Goal: Task Accomplishment & Management: Use online tool/utility

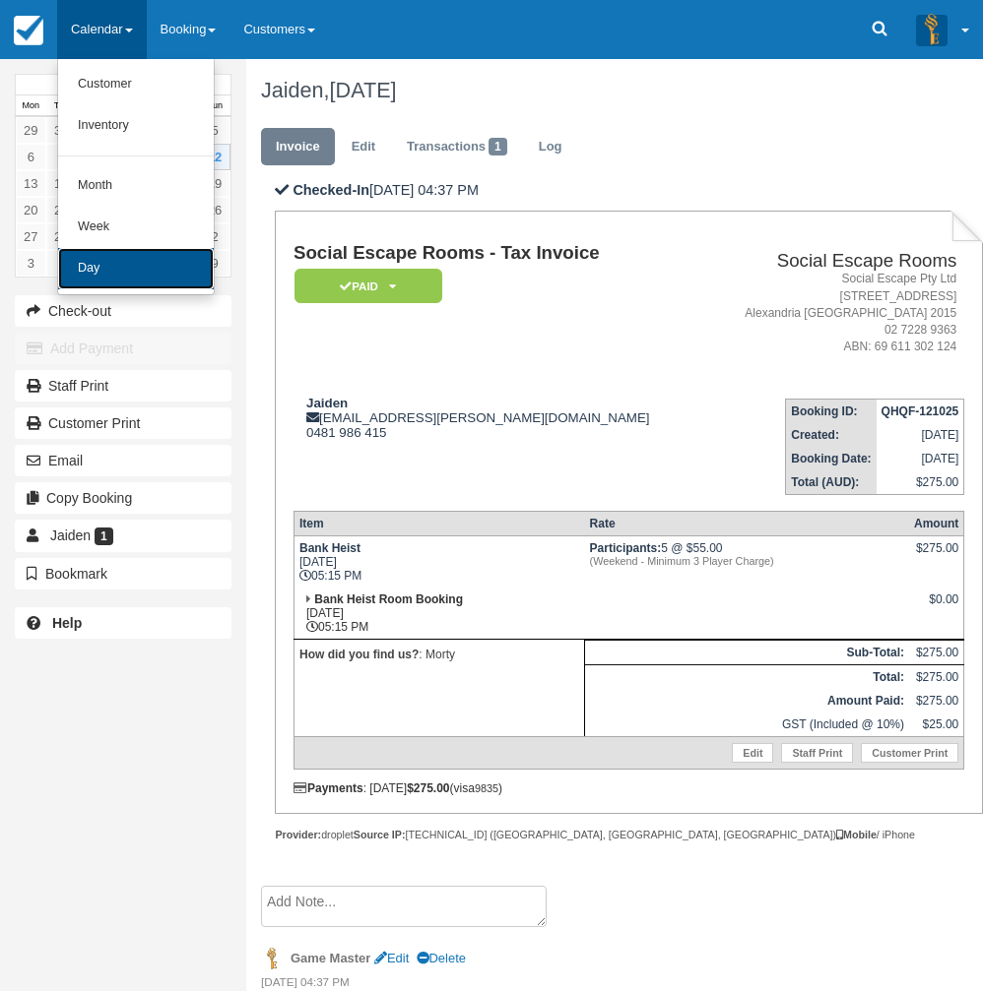
click at [111, 270] on link "Day" at bounding box center [136, 268] width 156 height 41
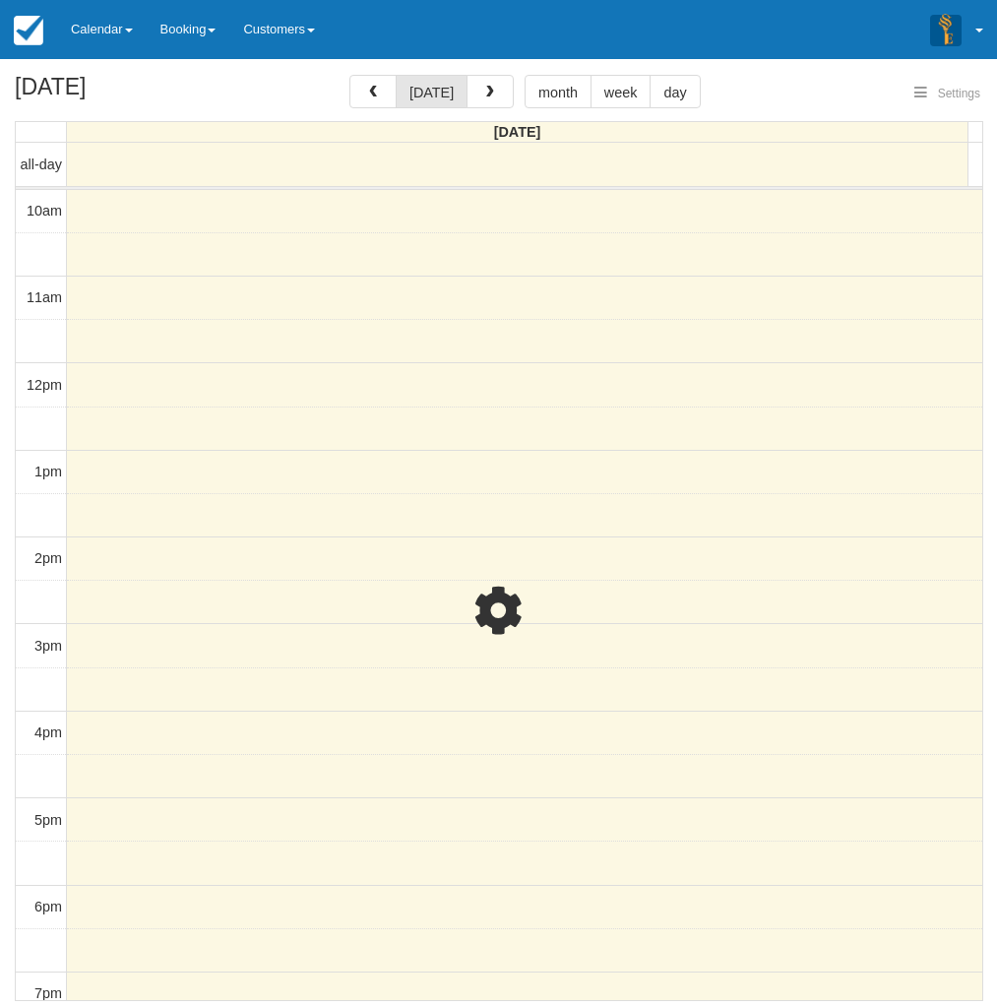
select select
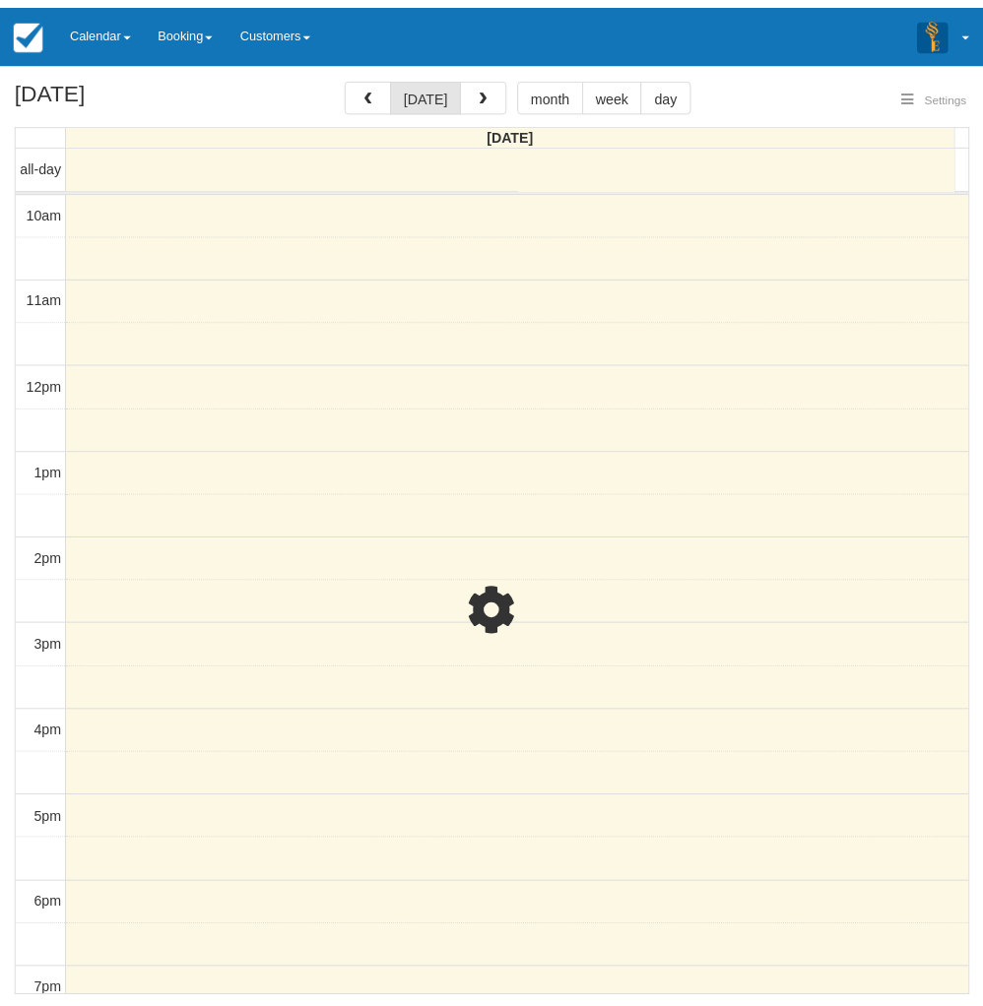
scroll to position [175, 0]
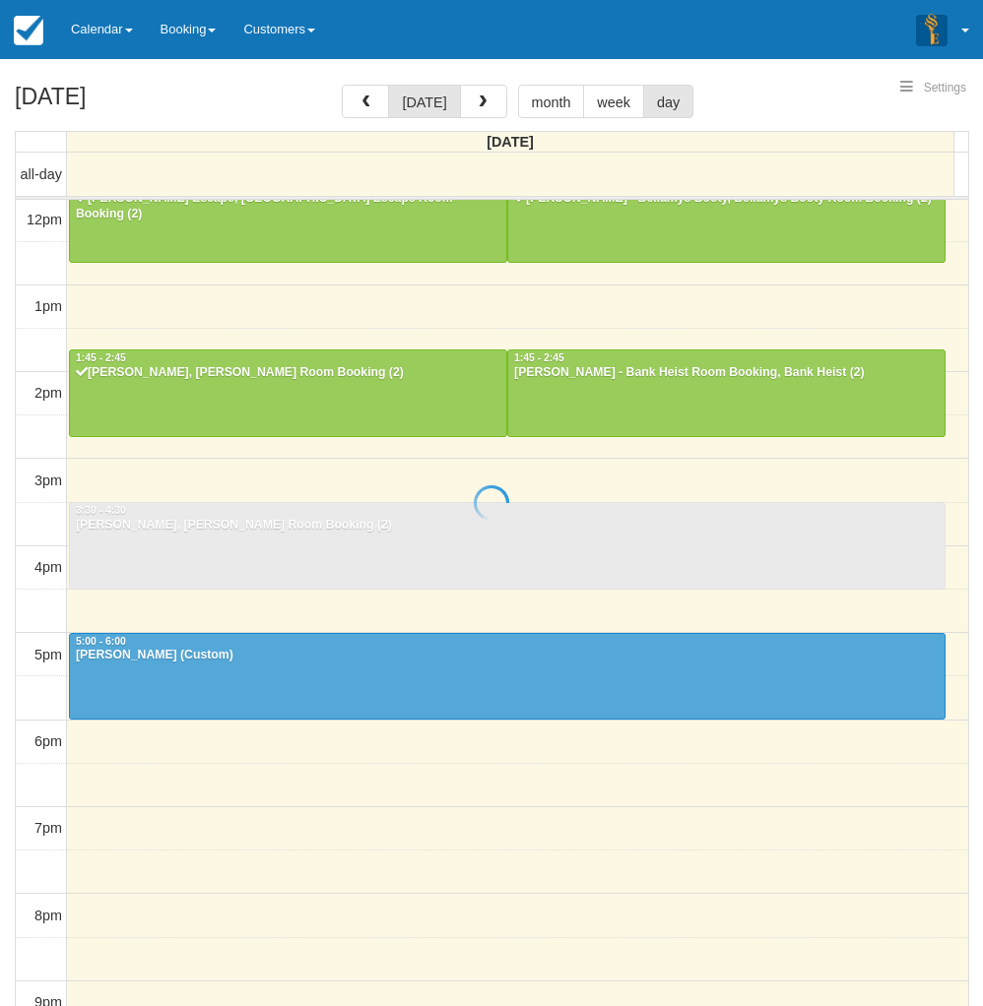
select select
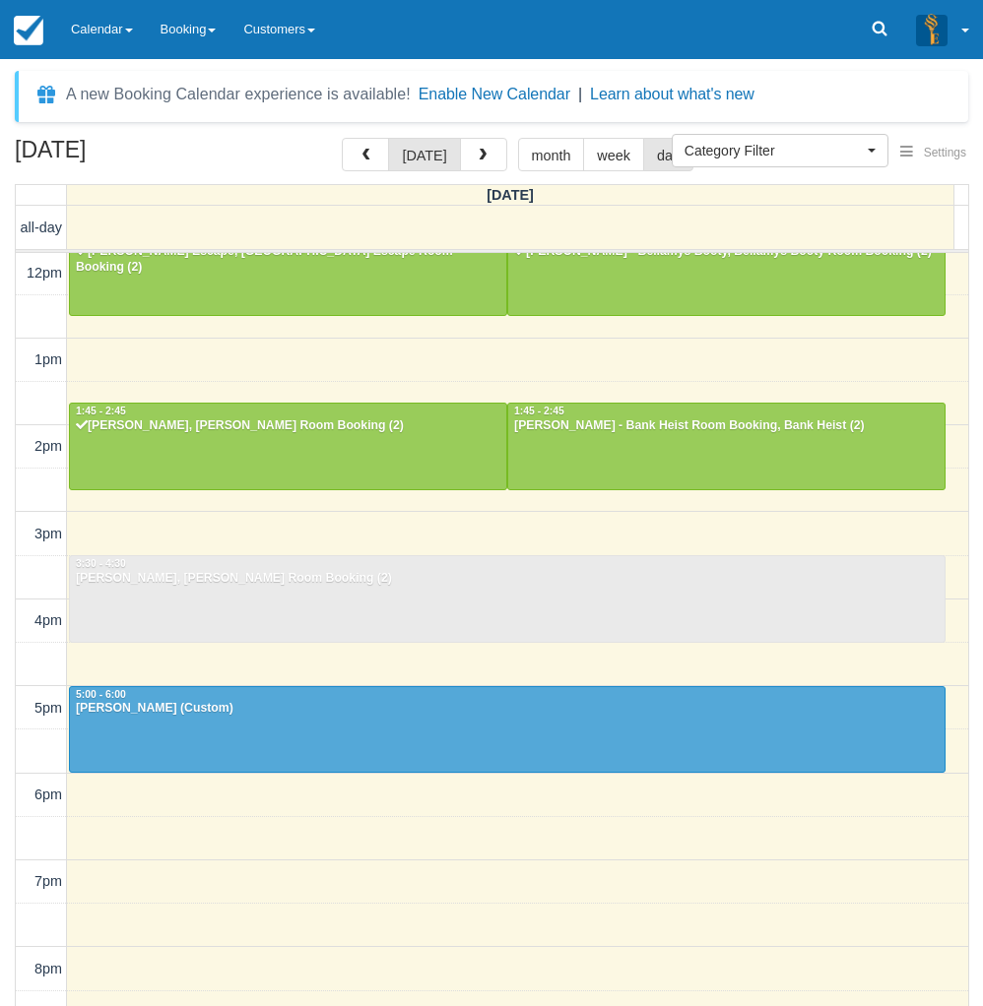
click at [7, 290] on div "October 13, 2025 today month week day Monday all-day 10am 11am 12pm 1pm 2pm 3pm…" at bounding box center [491, 601] width 983 height 926
click at [101, 46] on link "Calendar" at bounding box center [102, 29] width 90 height 59
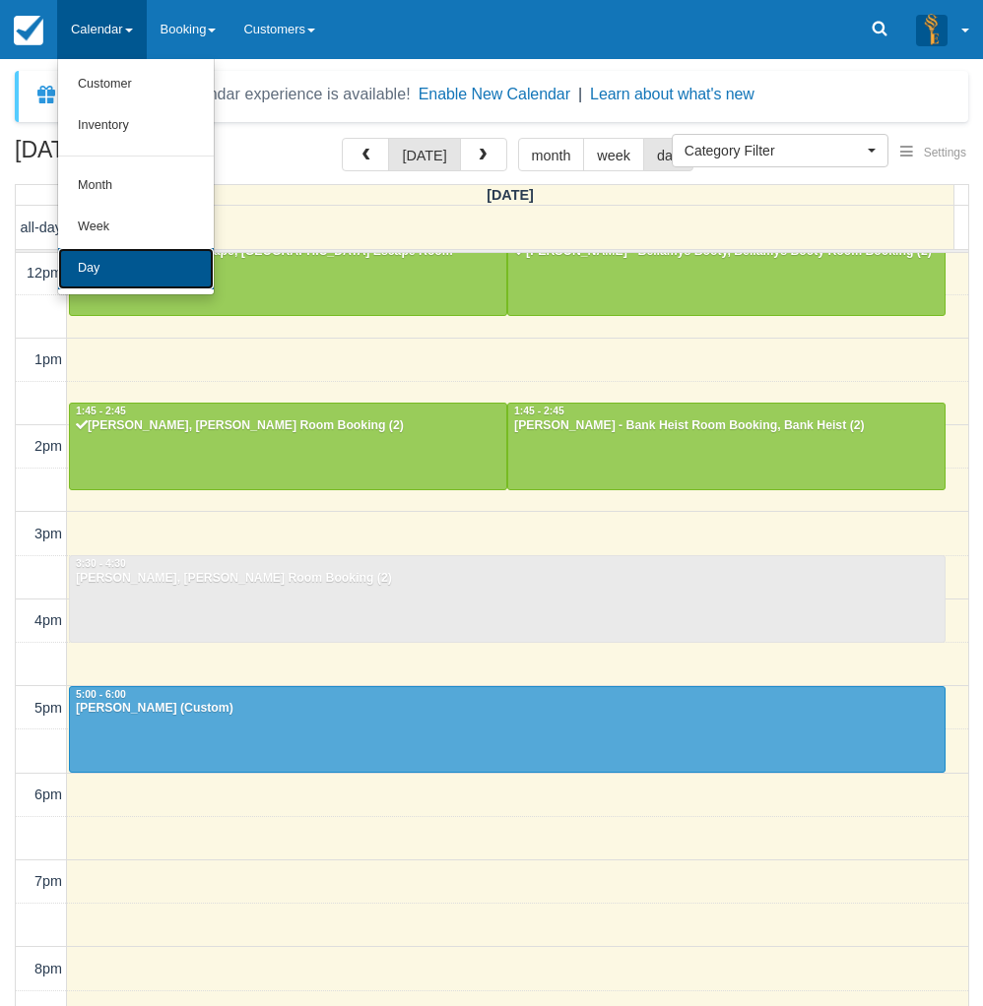
click at [108, 286] on link "Day" at bounding box center [136, 268] width 156 height 41
